Goal: Task Accomplishment & Management: Use online tool/utility

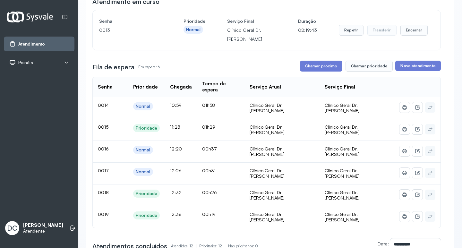
scroll to position [96, 0]
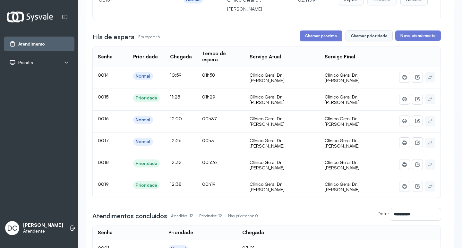
click at [363, 41] on button "Chamar prioridade" at bounding box center [368, 35] width 47 height 11
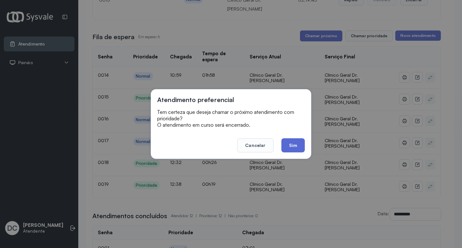
click at [294, 146] on button "Sim" at bounding box center [292, 145] width 23 height 14
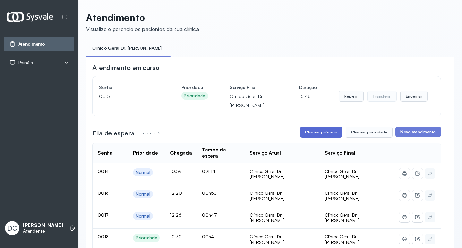
click at [317, 135] on button "Chamar próximo" at bounding box center [321, 132] width 42 height 11
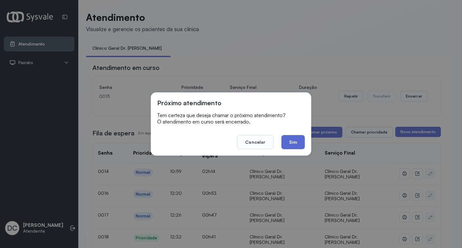
click at [297, 141] on button "Sim" at bounding box center [292, 142] width 23 height 14
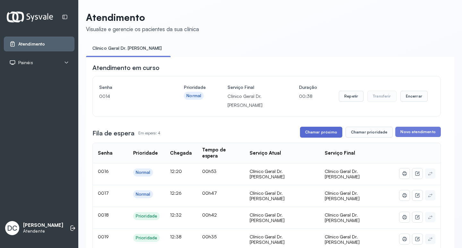
click at [320, 135] on button "Chamar próximo" at bounding box center [321, 132] width 42 height 11
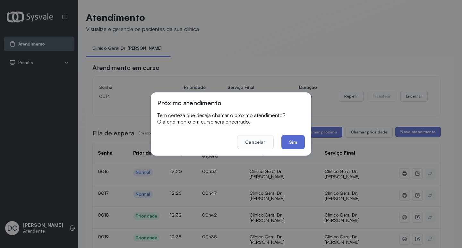
click at [303, 143] on button "Sim" at bounding box center [292, 142] width 23 height 14
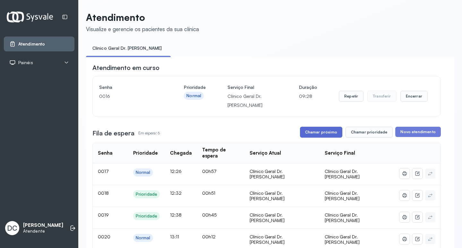
click at [314, 136] on button "Chamar próximo" at bounding box center [321, 132] width 42 height 11
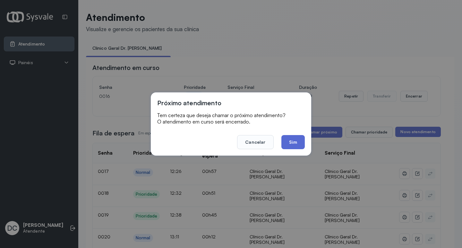
click at [299, 141] on button "Sim" at bounding box center [292, 142] width 23 height 14
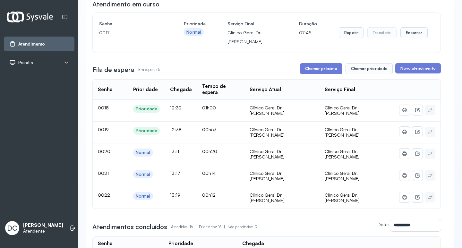
scroll to position [64, 0]
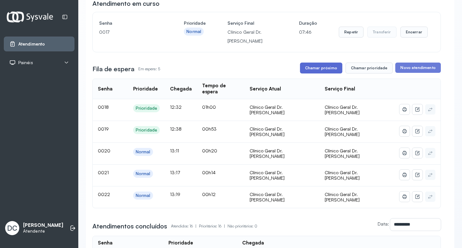
click at [329, 69] on button "Chamar próximo" at bounding box center [321, 68] width 42 height 11
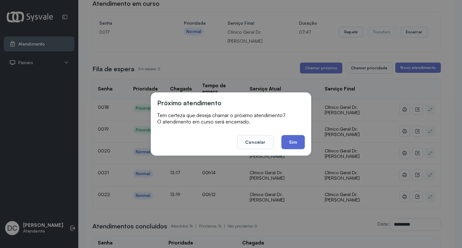
click at [295, 141] on button "Sim" at bounding box center [292, 142] width 23 height 14
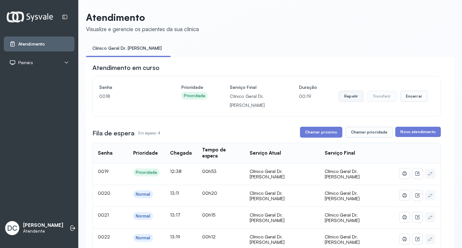
click at [346, 101] on button "Repetir" at bounding box center [351, 96] width 25 height 11
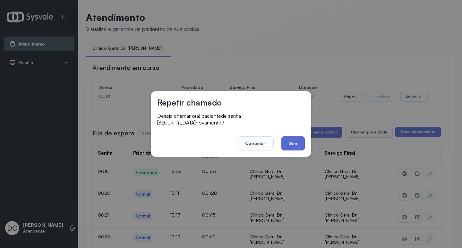
click at [292, 145] on button "Sim" at bounding box center [292, 143] width 23 height 14
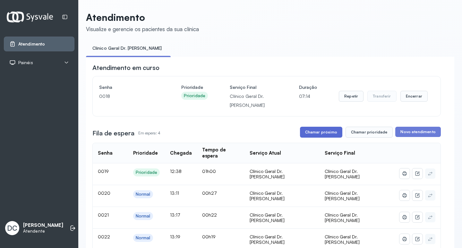
click at [319, 135] on button "Chamar próximo" at bounding box center [321, 132] width 42 height 11
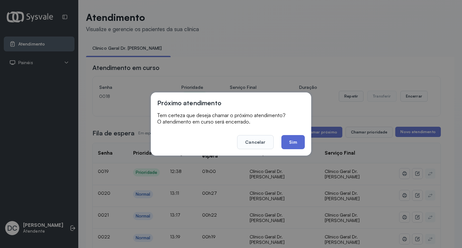
click at [294, 141] on button "Sim" at bounding box center [292, 142] width 23 height 14
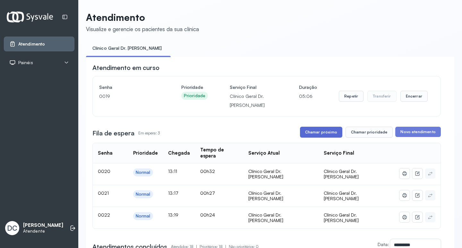
click at [320, 135] on button "Chamar próximo" at bounding box center [321, 132] width 42 height 11
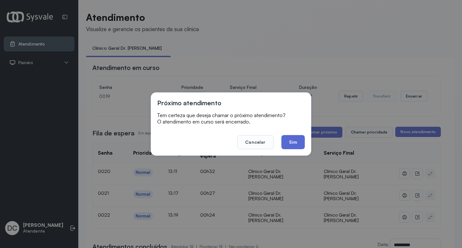
click at [292, 140] on button "Sim" at bounding box center [292, 142] width 23 height 14
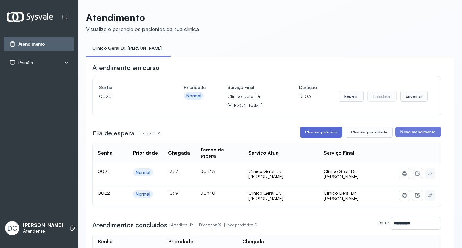
click at [315, 135] on button "Chamar próximo" at bounding box center [321, 132] width 42 height 11
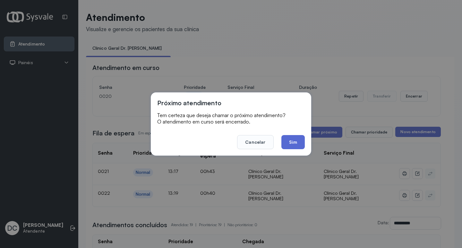
click at [294, 146] on button "Sim" at bounding box center [292, 142] width 23 height 14
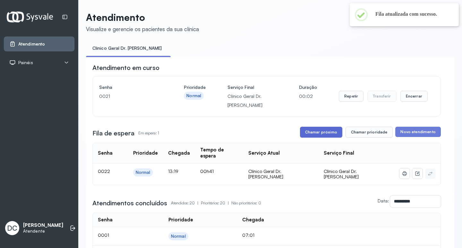
click at [306, 136] on button "Chamar próximo" at bounding box center [321, 132] width 42 height 11
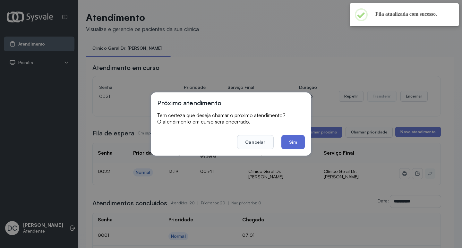
click at [301, 141] on button "Sim" at bounding box center [292, 142] width 23 height 14
